Goal: Task Accomplishment & Management: Manage account settings

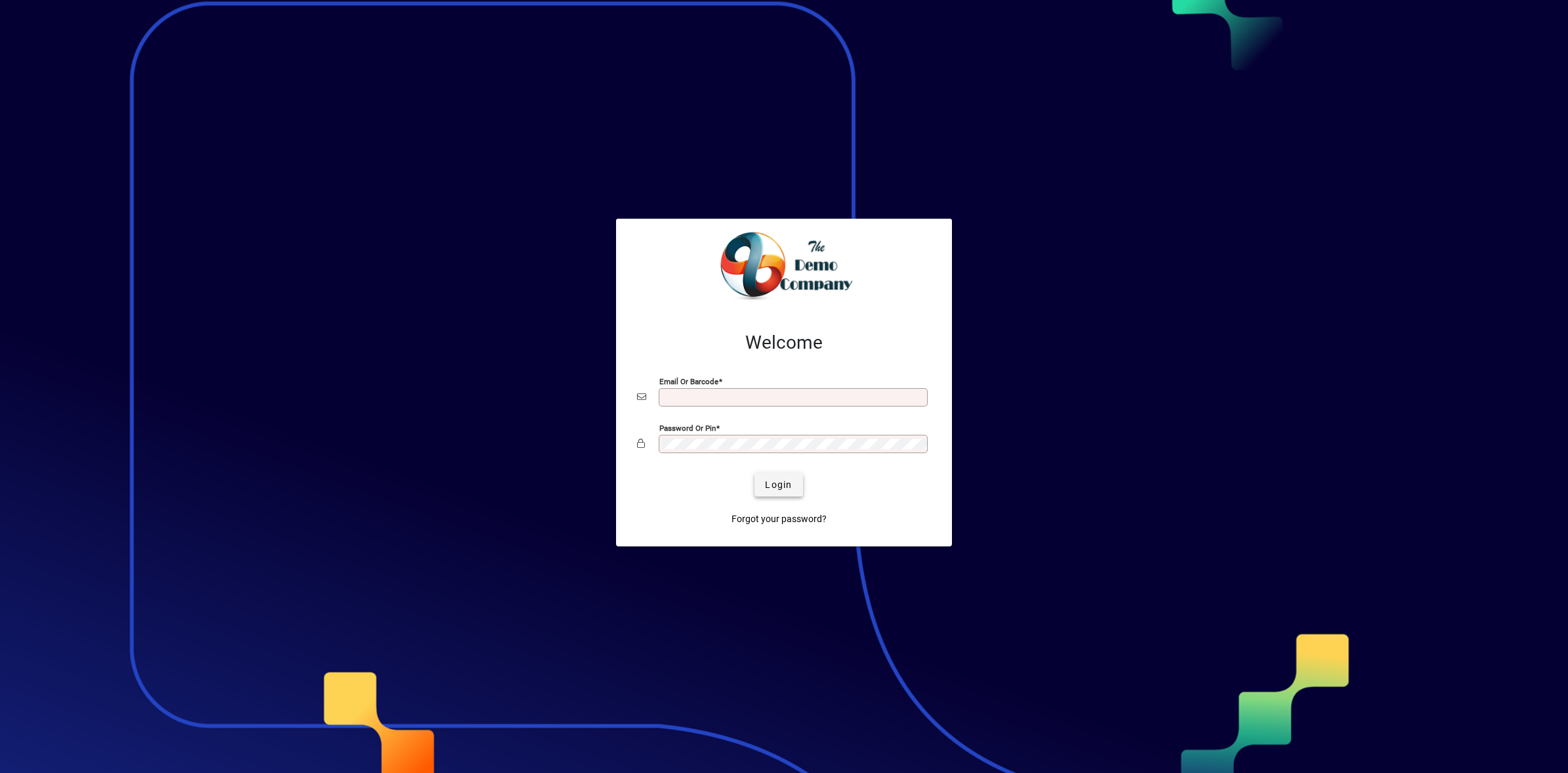
type input "**********"
click at [783, 484] on span "Login" at bounding box center [779, 484] width 27 height 14
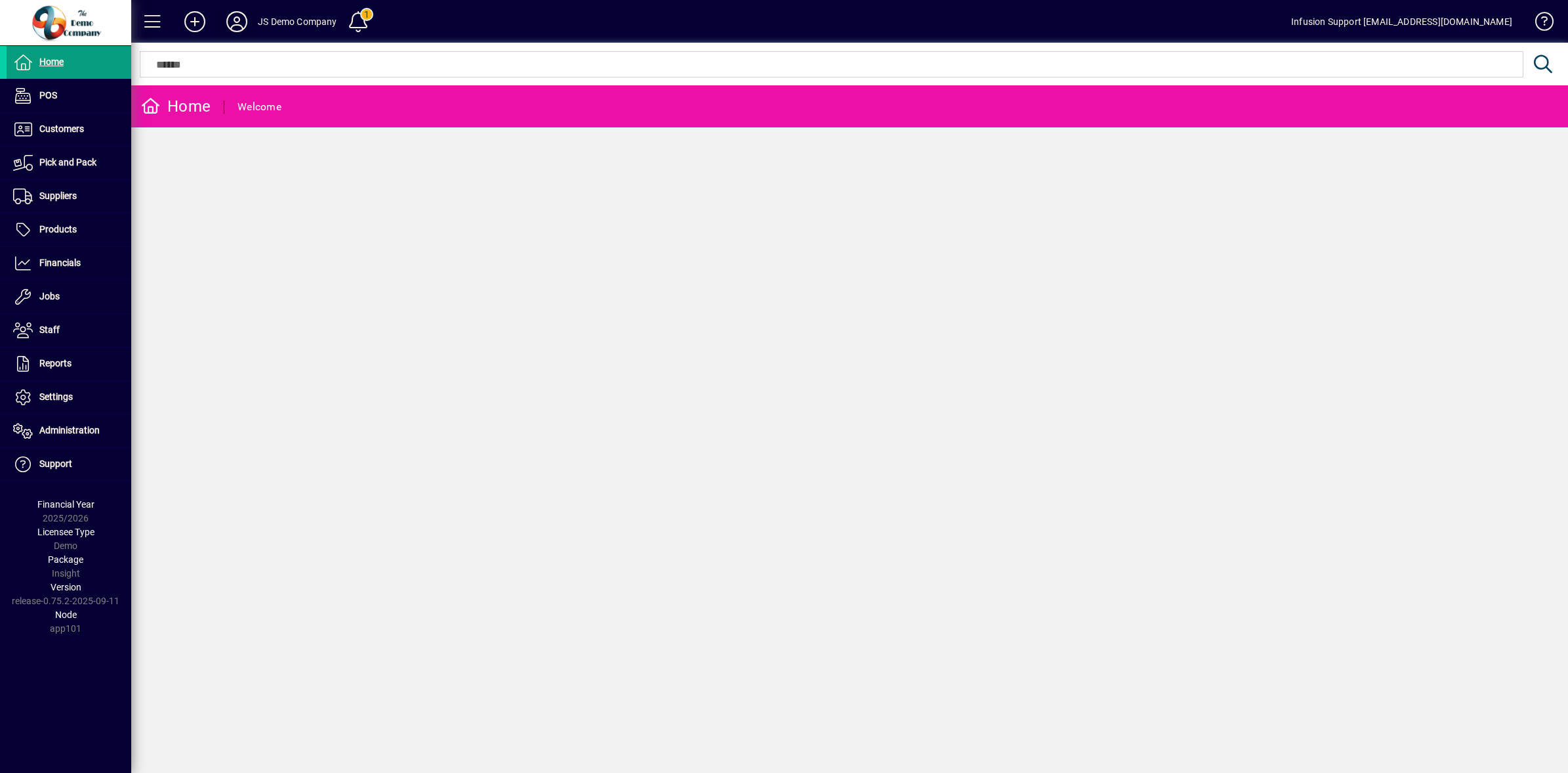
click at [235, 20] on icon at bounding box center [237, 21] width 26 height 21
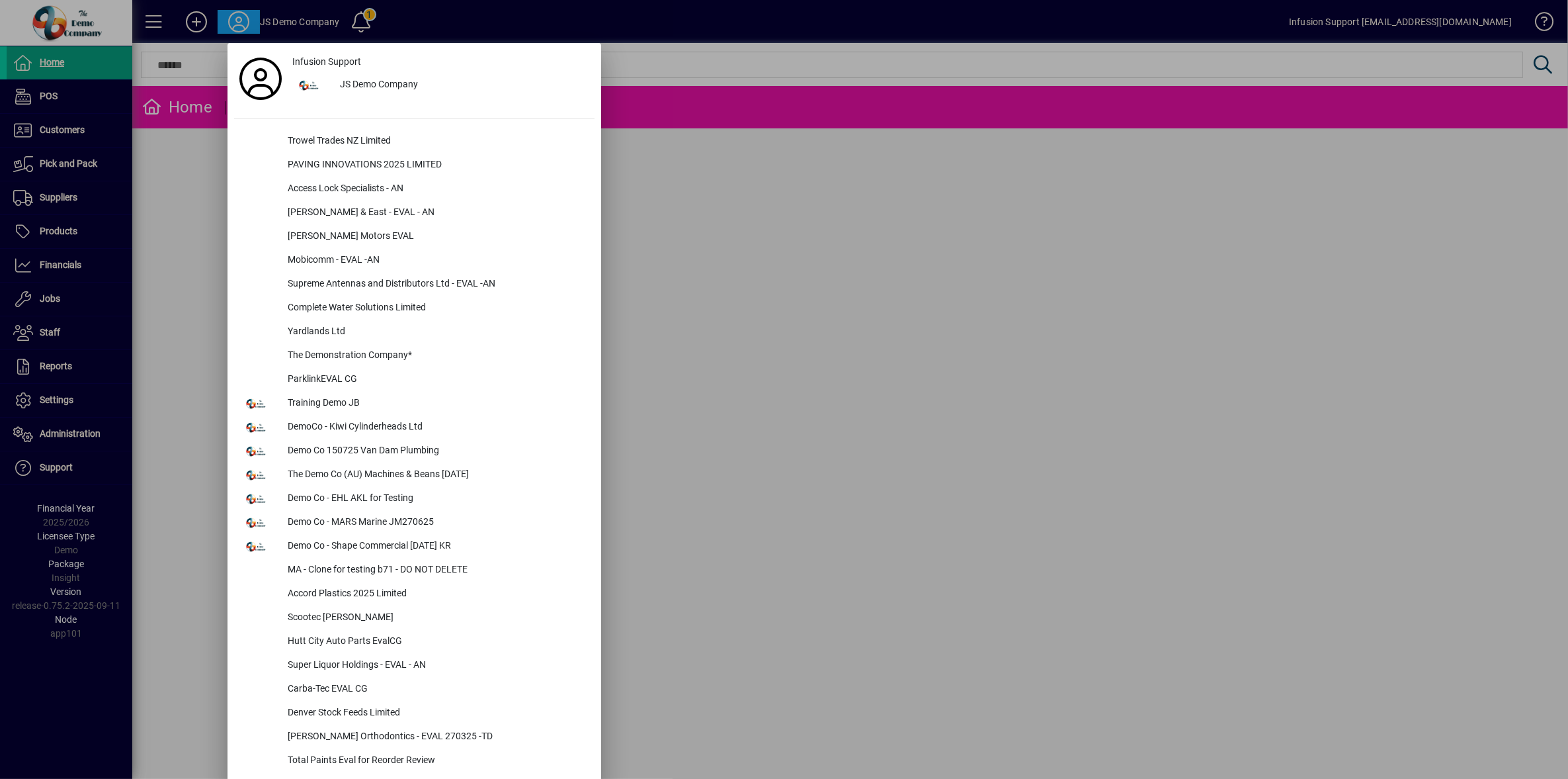
click at [55, 440] on div at bounding box center [784, 390] width 1568 height 779
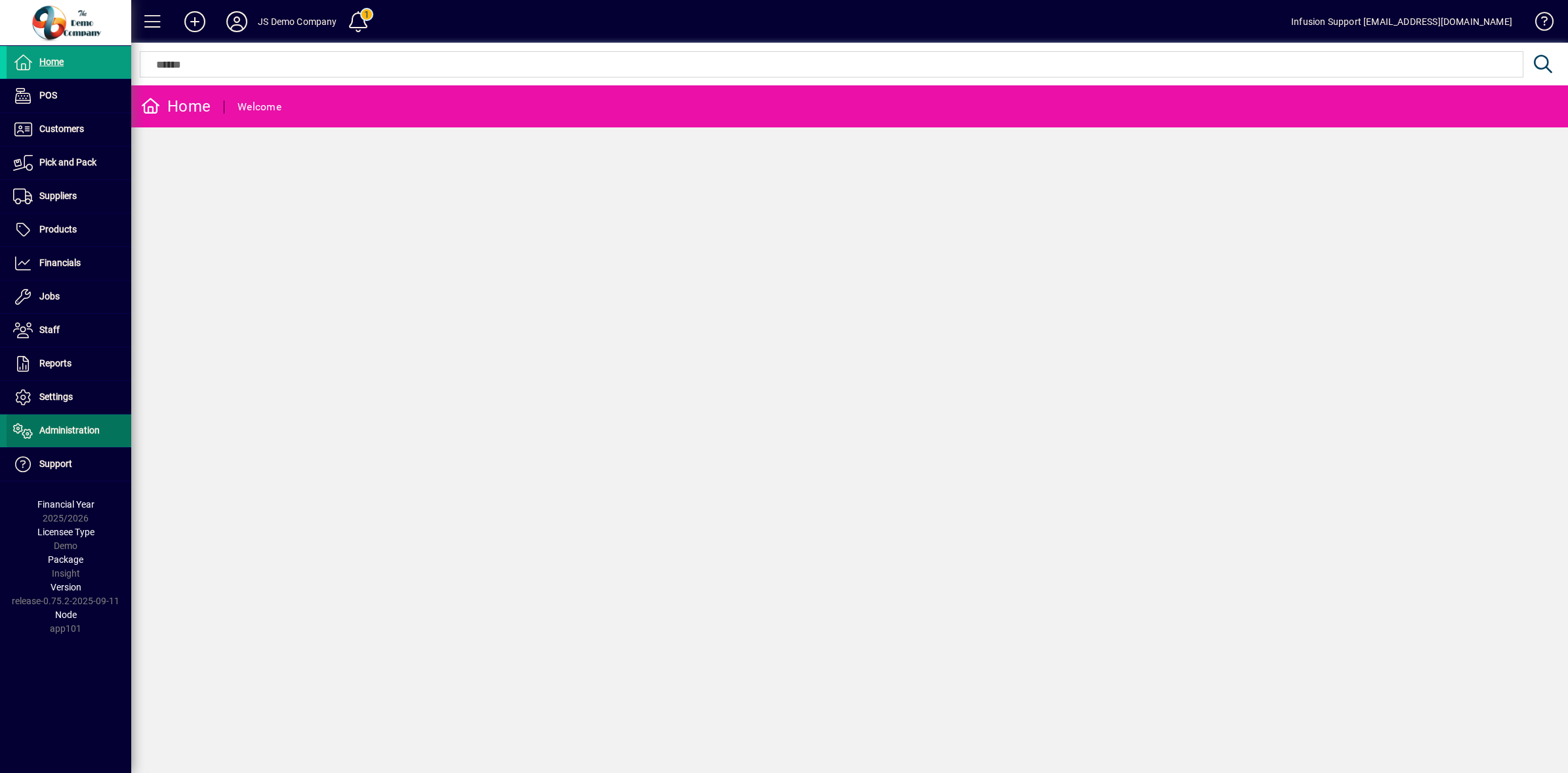
click at [54, 437] on span "Administration" at bounding box center [52, 430] width 93 height 15
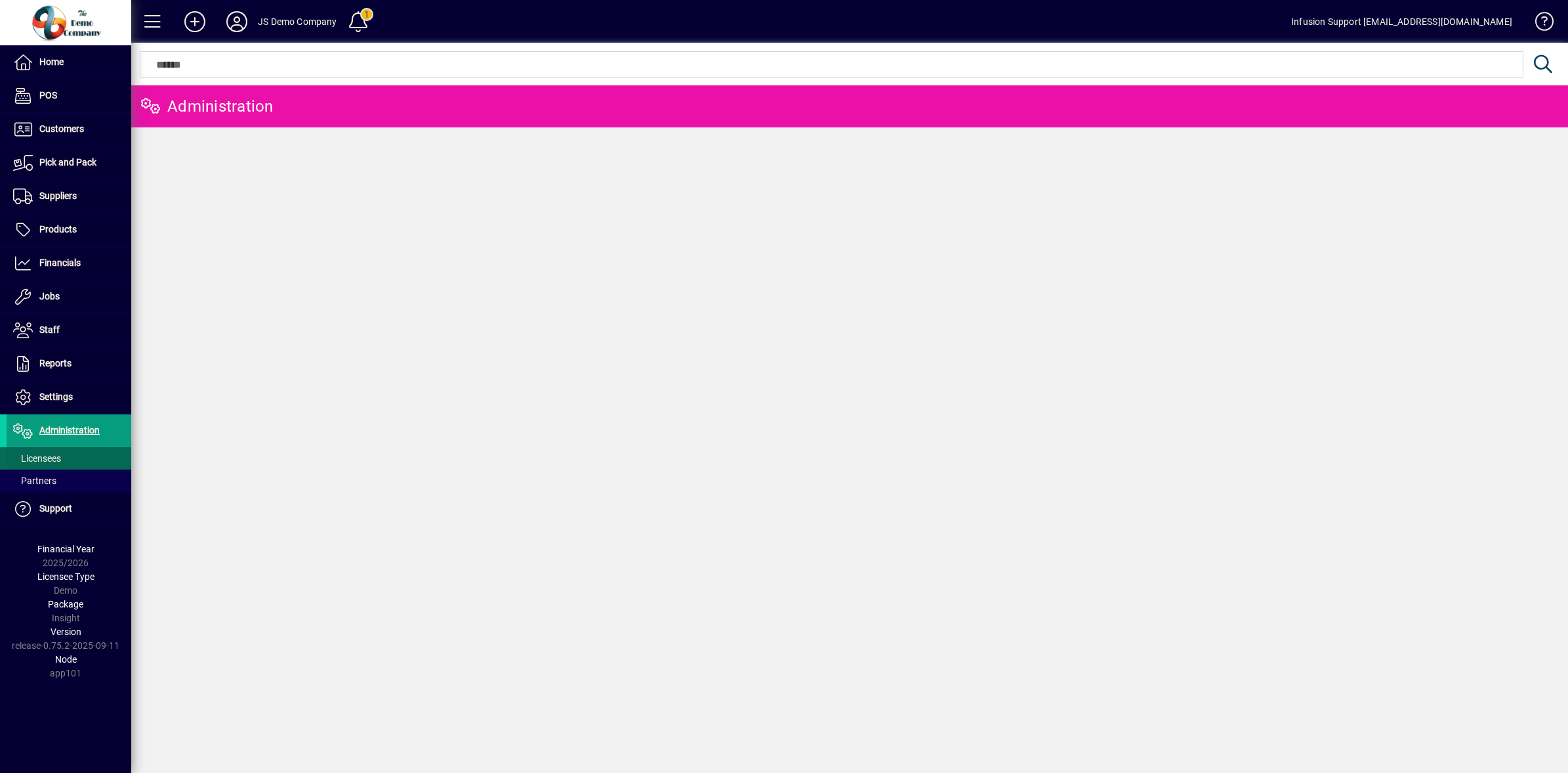
click at [60, 456] on span "Licensees" at bounding box center [37, 459] width 48 height 11
click at [382, 54] on div at bounding box center [922, 50] width 1437 height 14
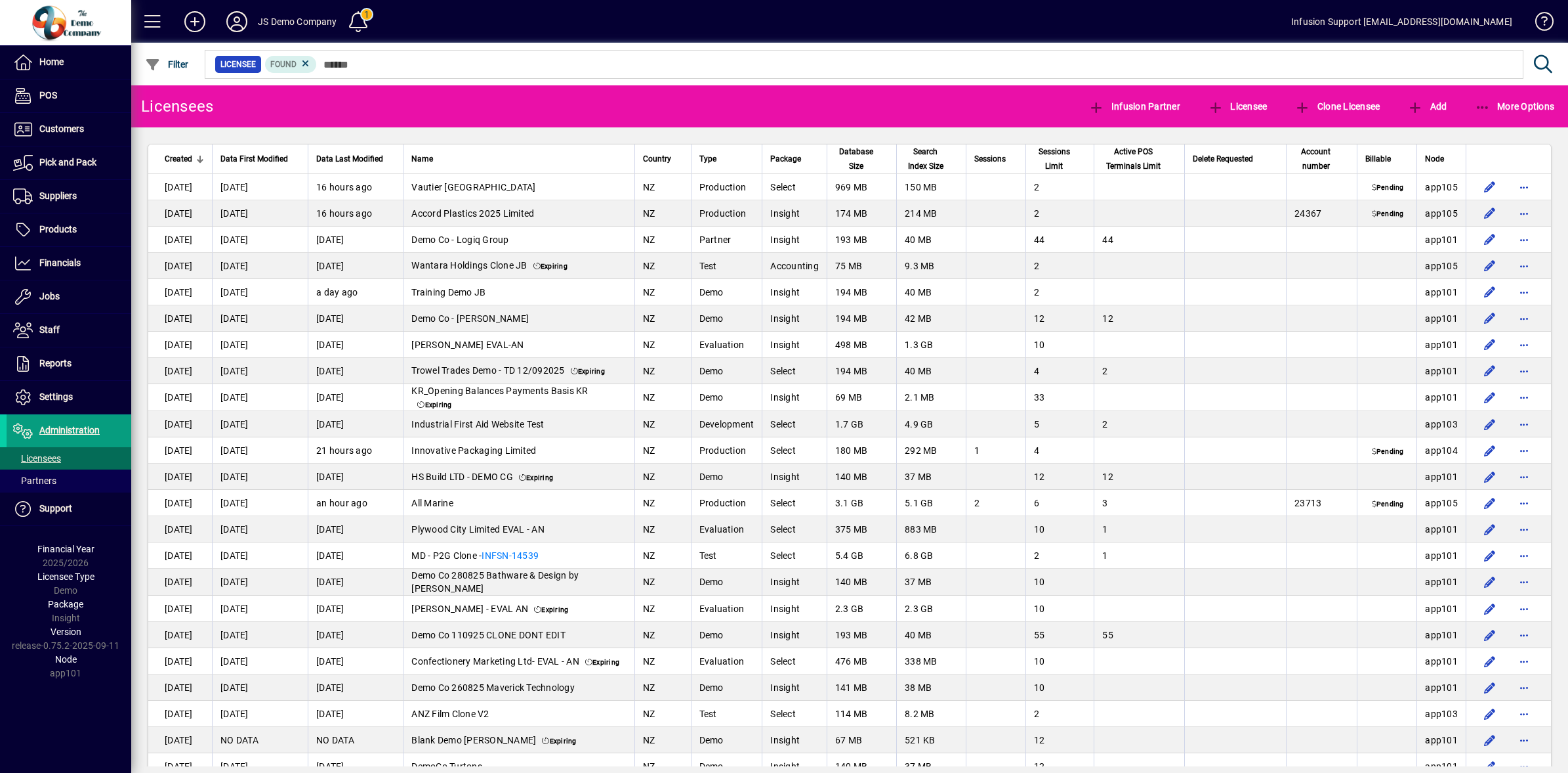
click at [369, 73] on mat-chip-set "Licensee Found" at bounding box center [865, 64] width 1318 height 28
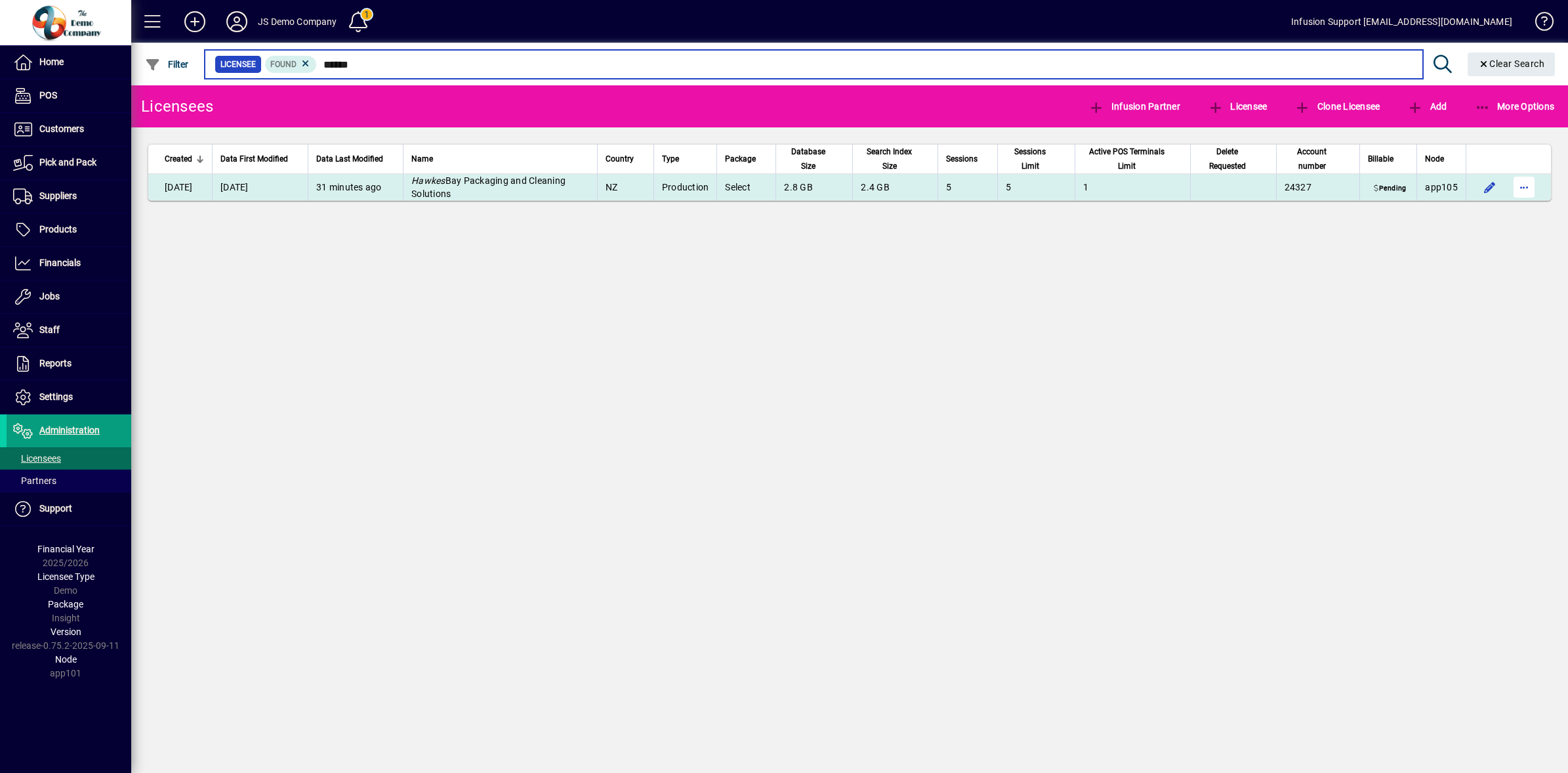
type input "******"
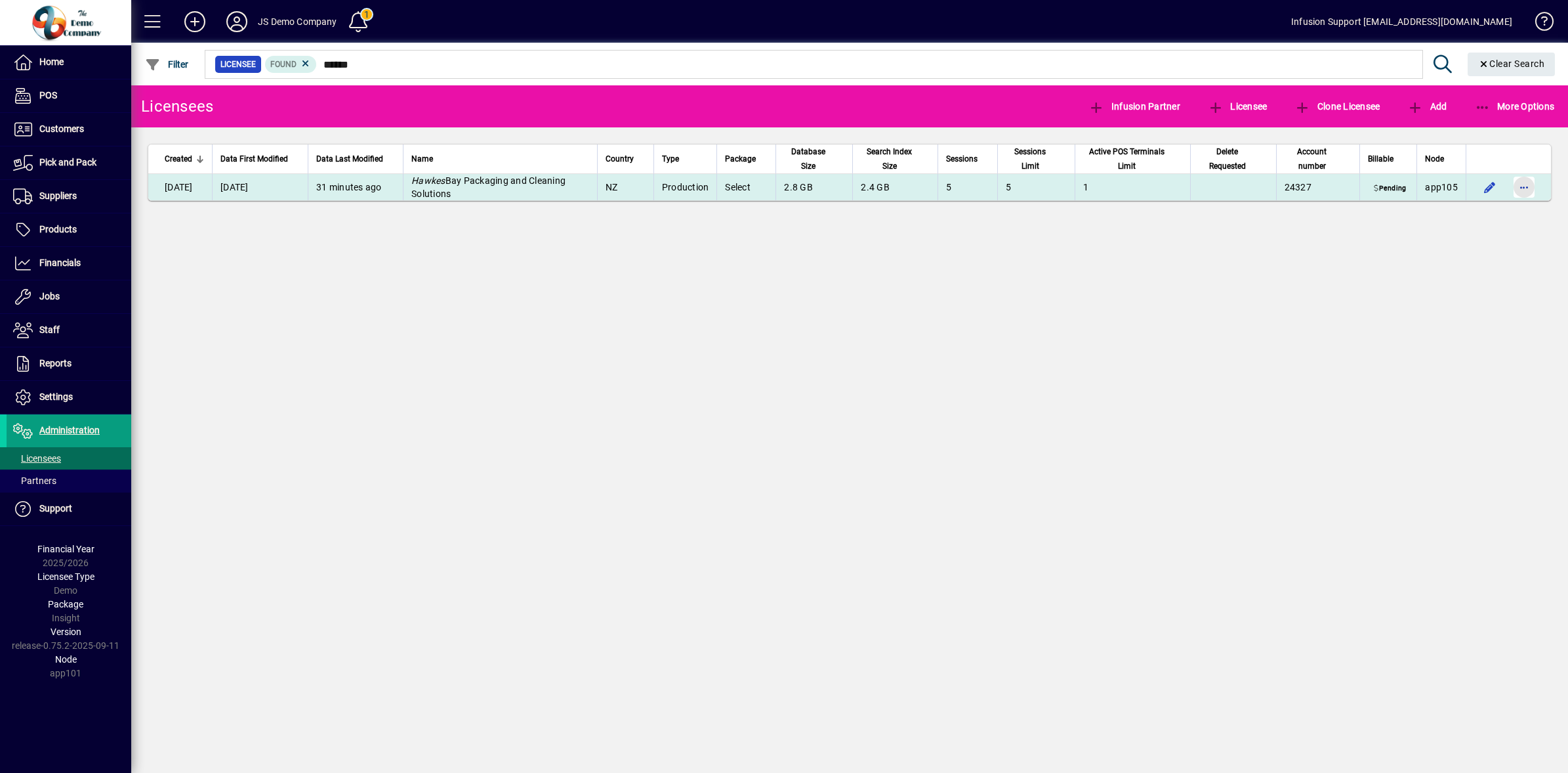
click at [1513, 186] on span "button" at bounding box center [1524, 187] width 32 height 32
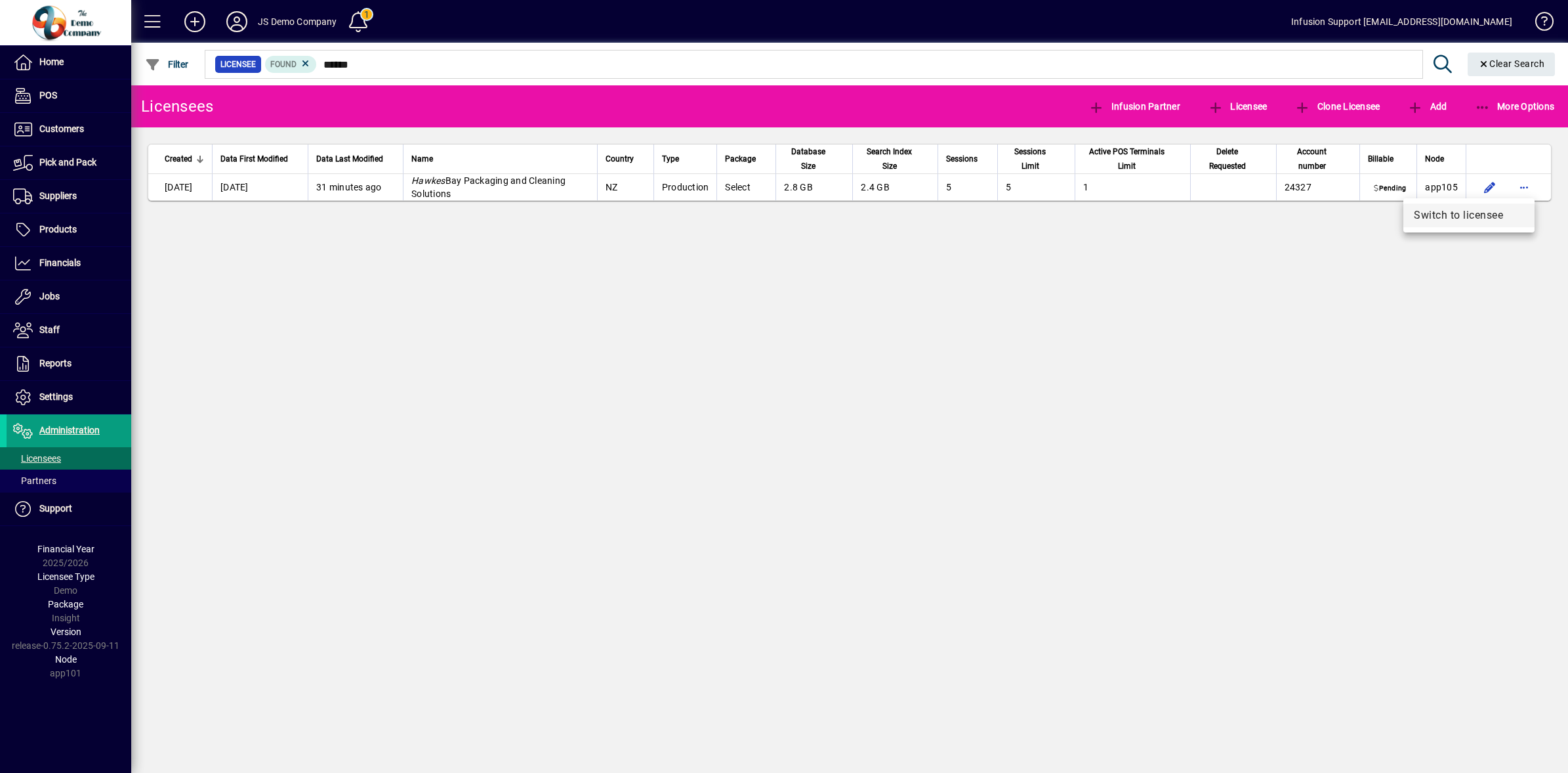
click at [1431, 215] on span "Switch to licensee" at bounding box center [1470, 215] width 110 height 15
